Goal: Task Accomplishment & Management: Manage account settings

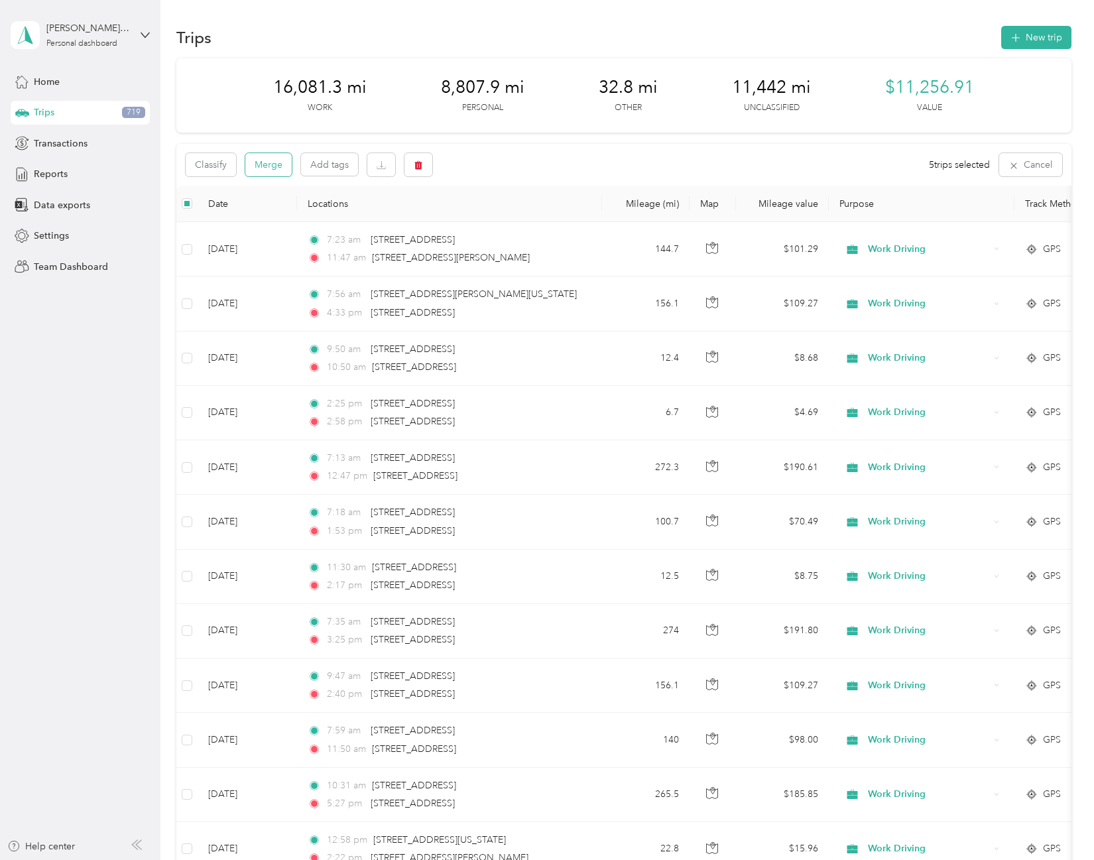
click at [275, 171] on button "Merge" at bounding box center [268, 164] width 46 height 23
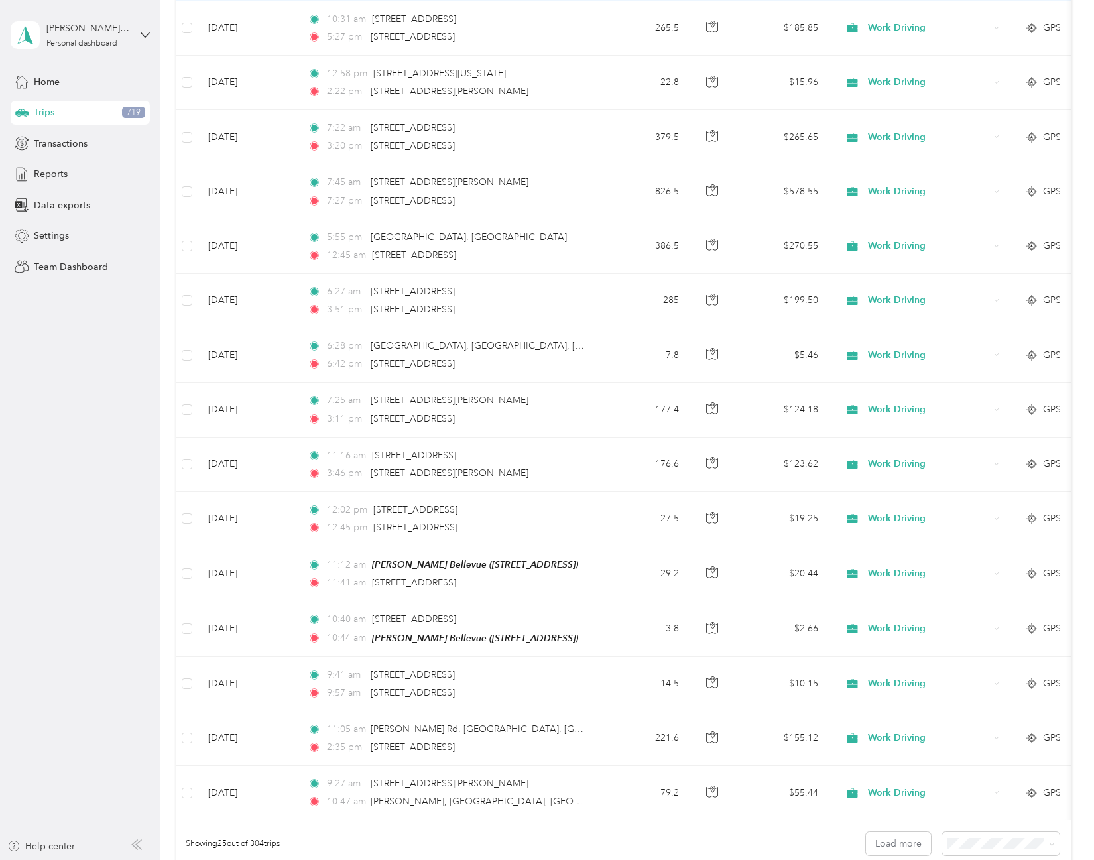
scroll to position [966, 0]
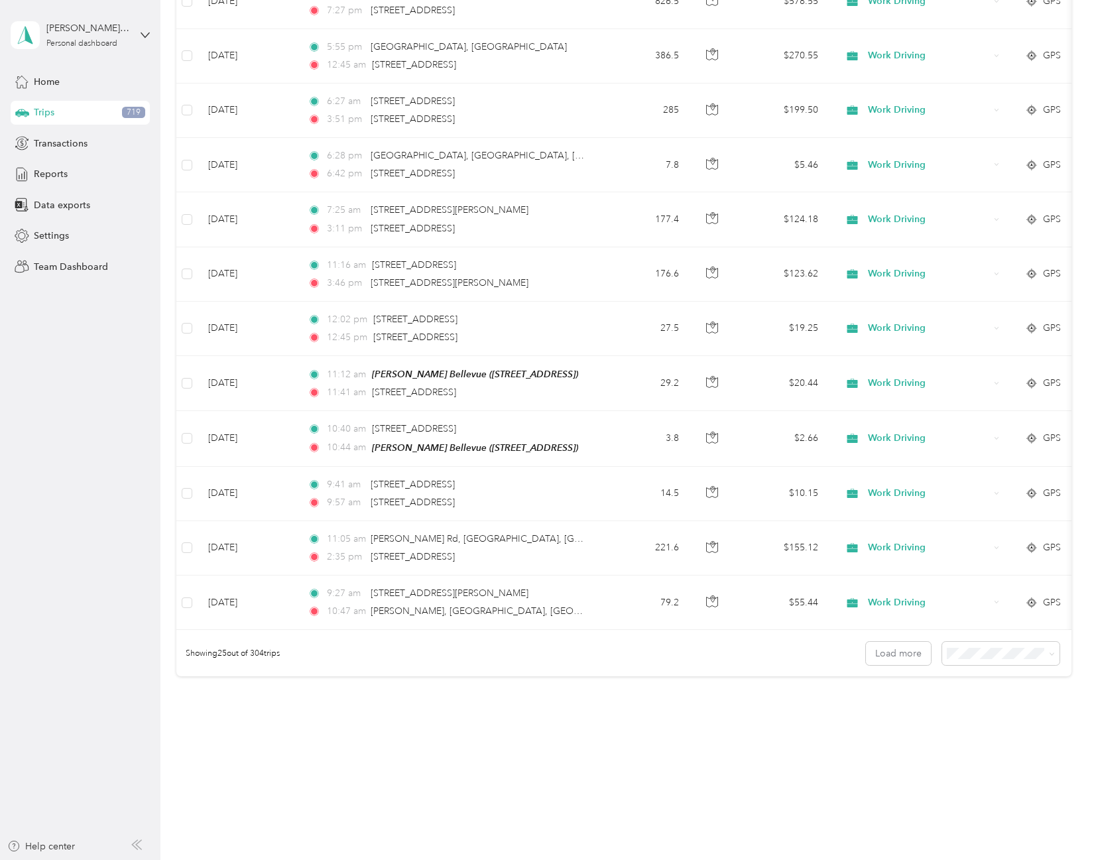
click at [889, 667] on div "Showing 25 out of 304 trips Load more" at bounding box center [623, 653] width 894 height 46
click at [891, 655] on button "Load more" at bounding box center [898, 653] width 65 height 23
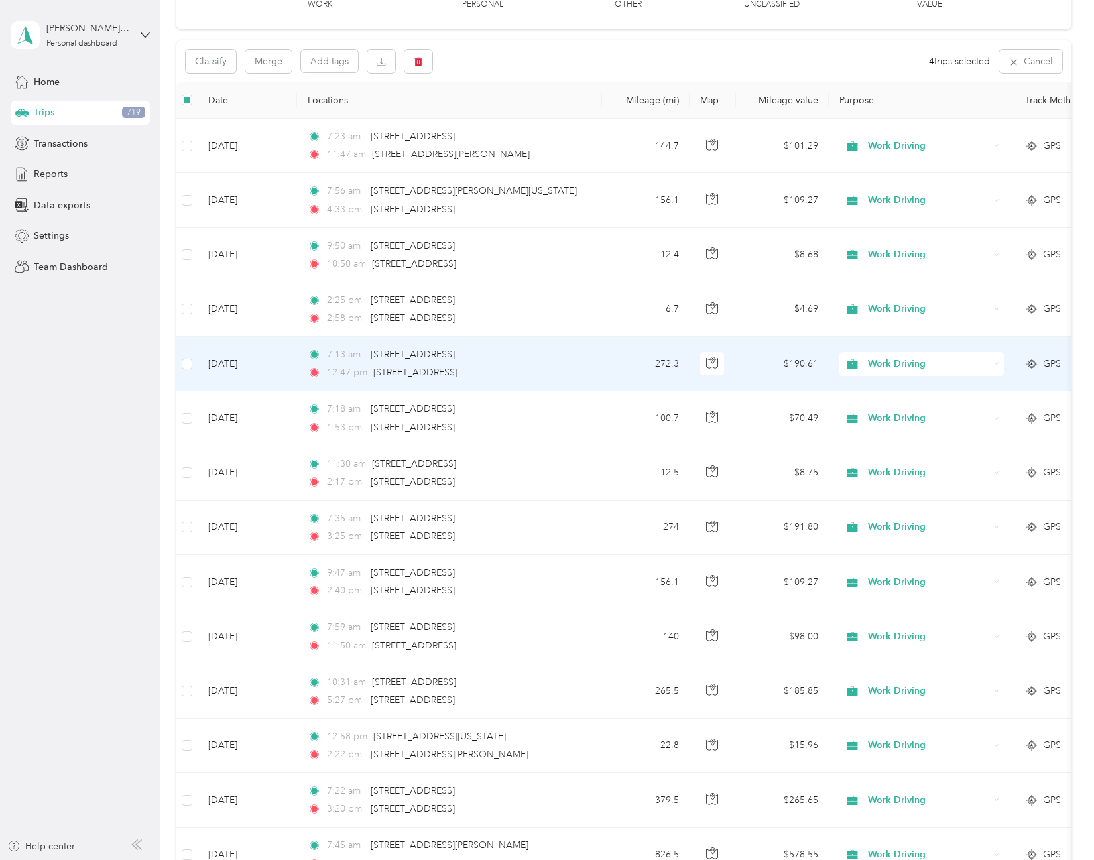
scroll to position [0, 0]
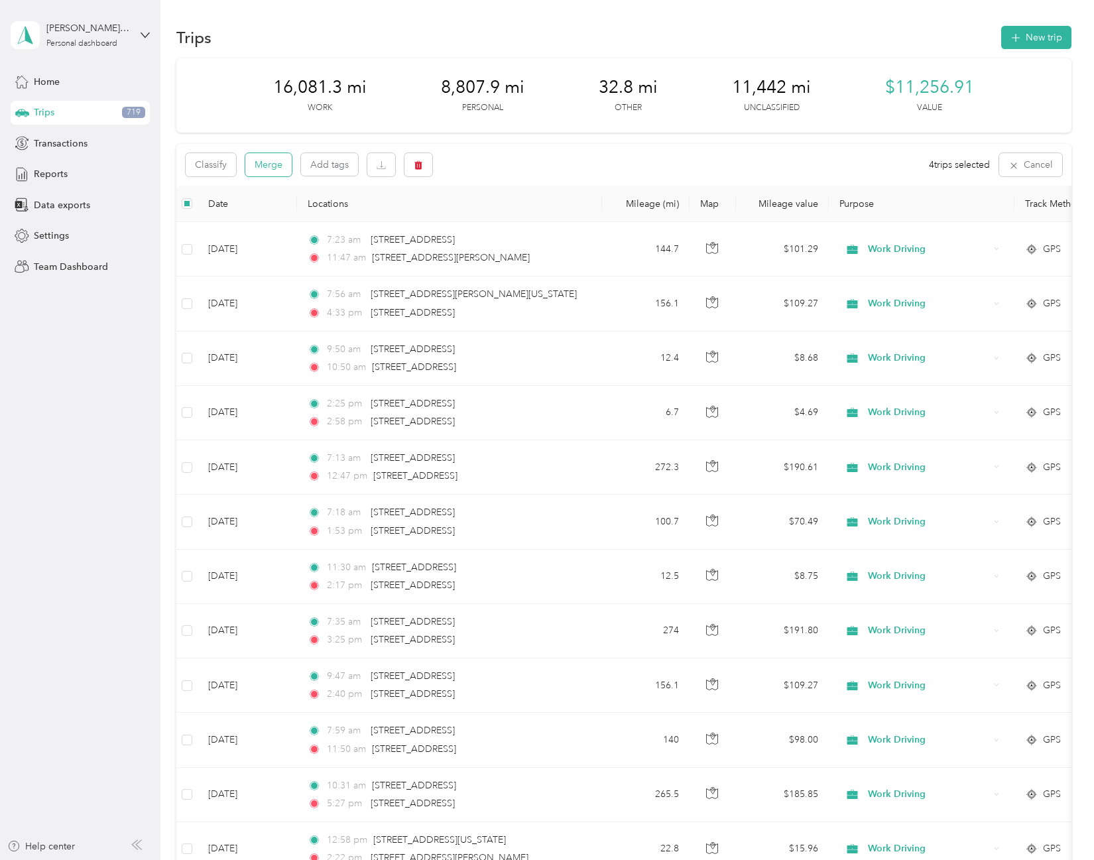
click at [270, 165] on button "Merge" at bounding box center [268, 164] width 46 height 23
